Goal: Task Accomplishment & Management: Manage account settings

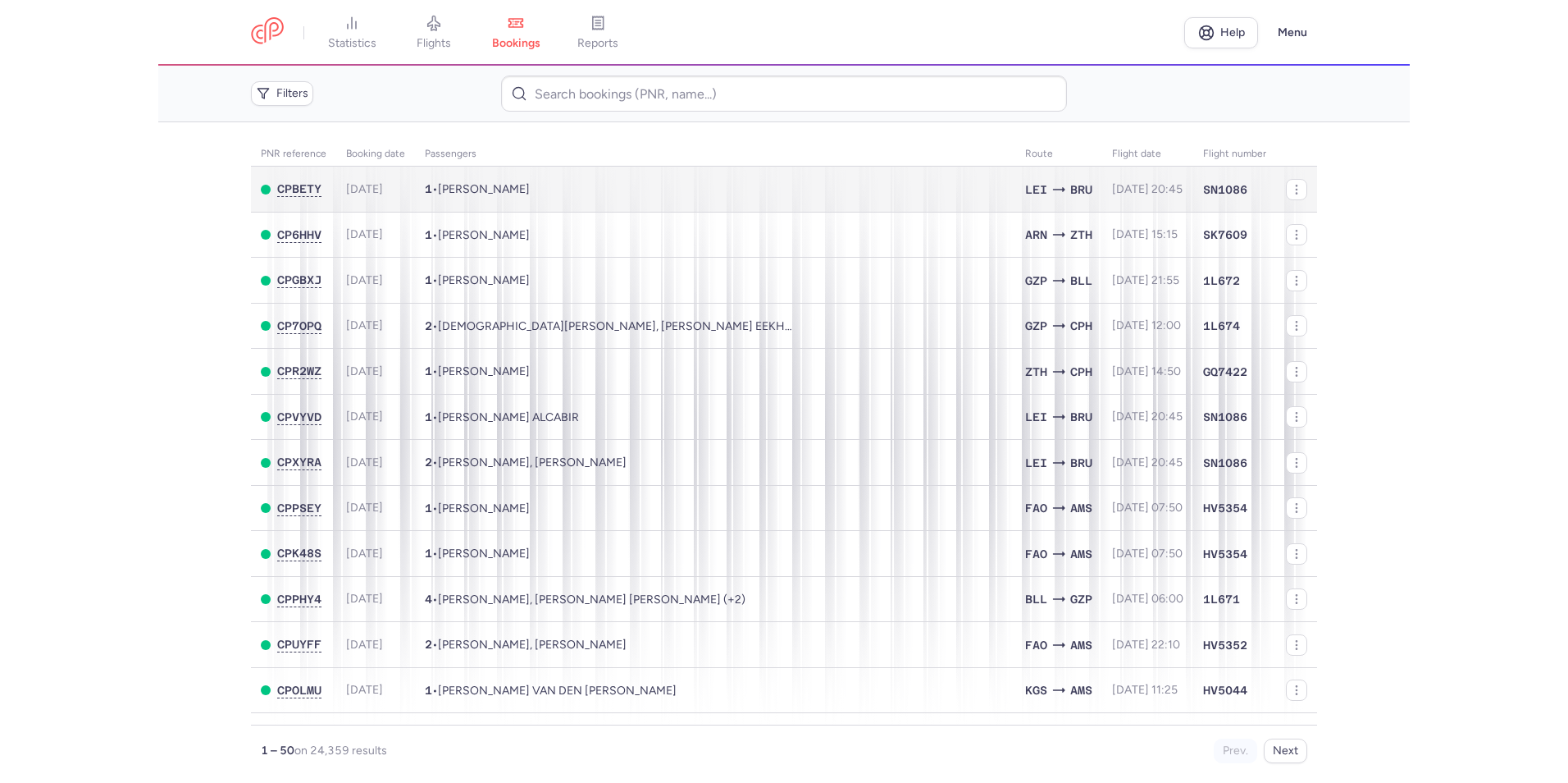
scroll to position [411, 0]
